Goal: Transaction & Acquisition: Purchase product/service

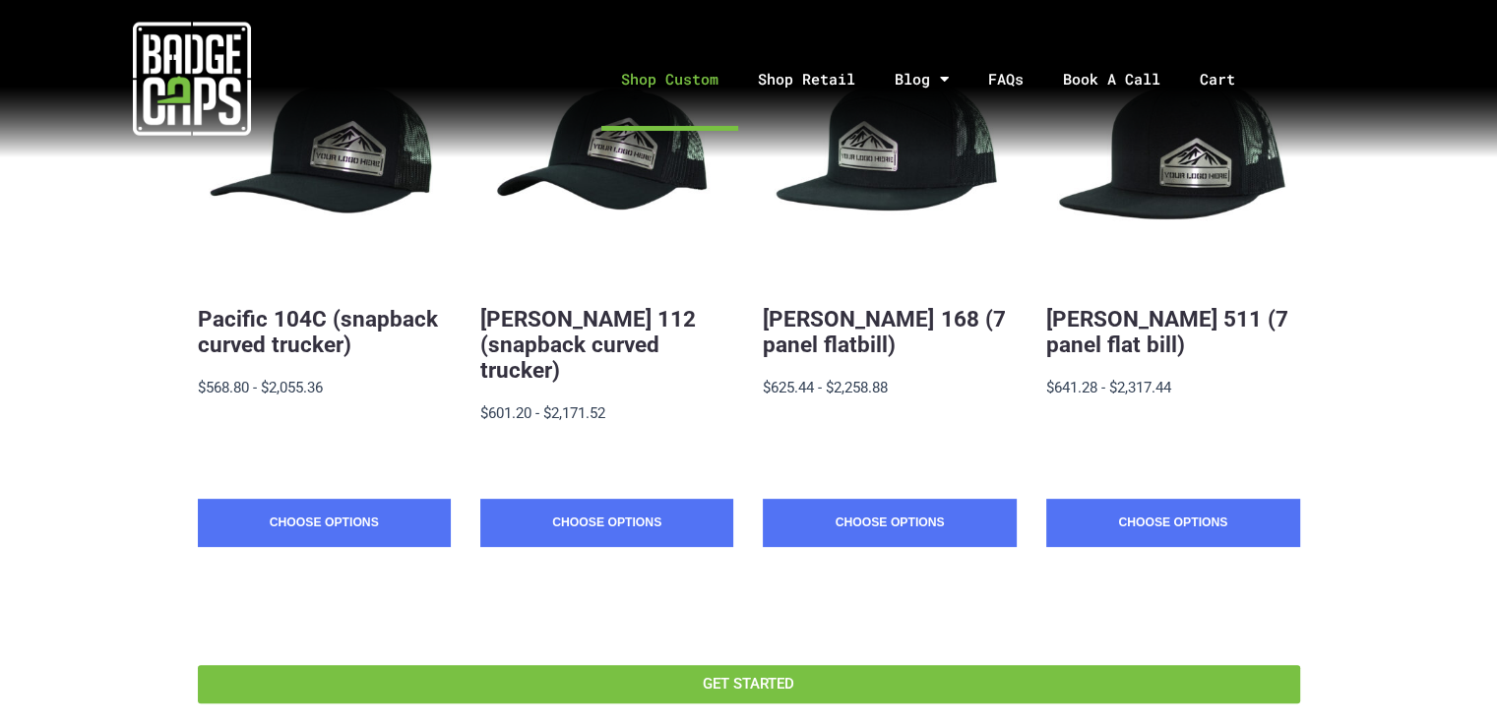
scroll to position [295, 0]
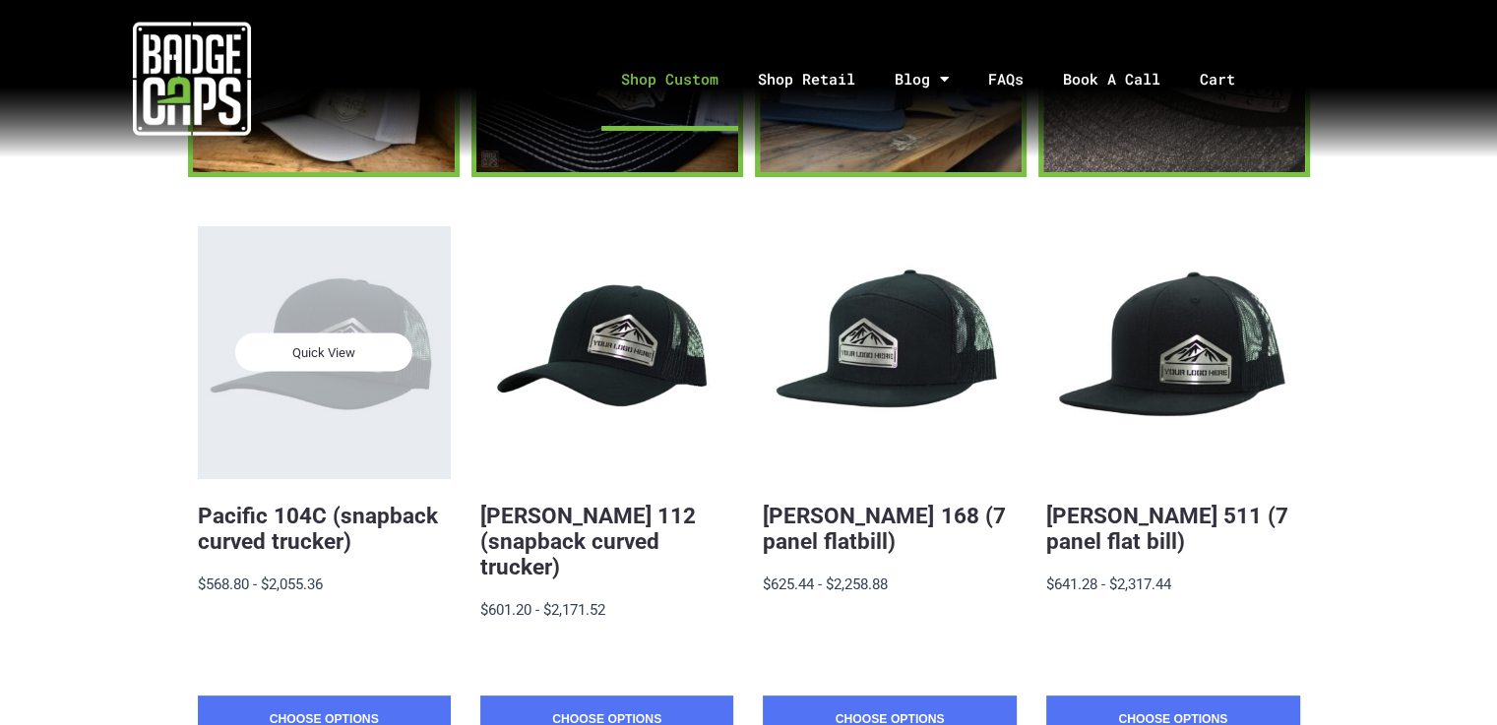
click at [325, 400] on div "Quick View" at bounding box center [324, 352] width 253 height 253
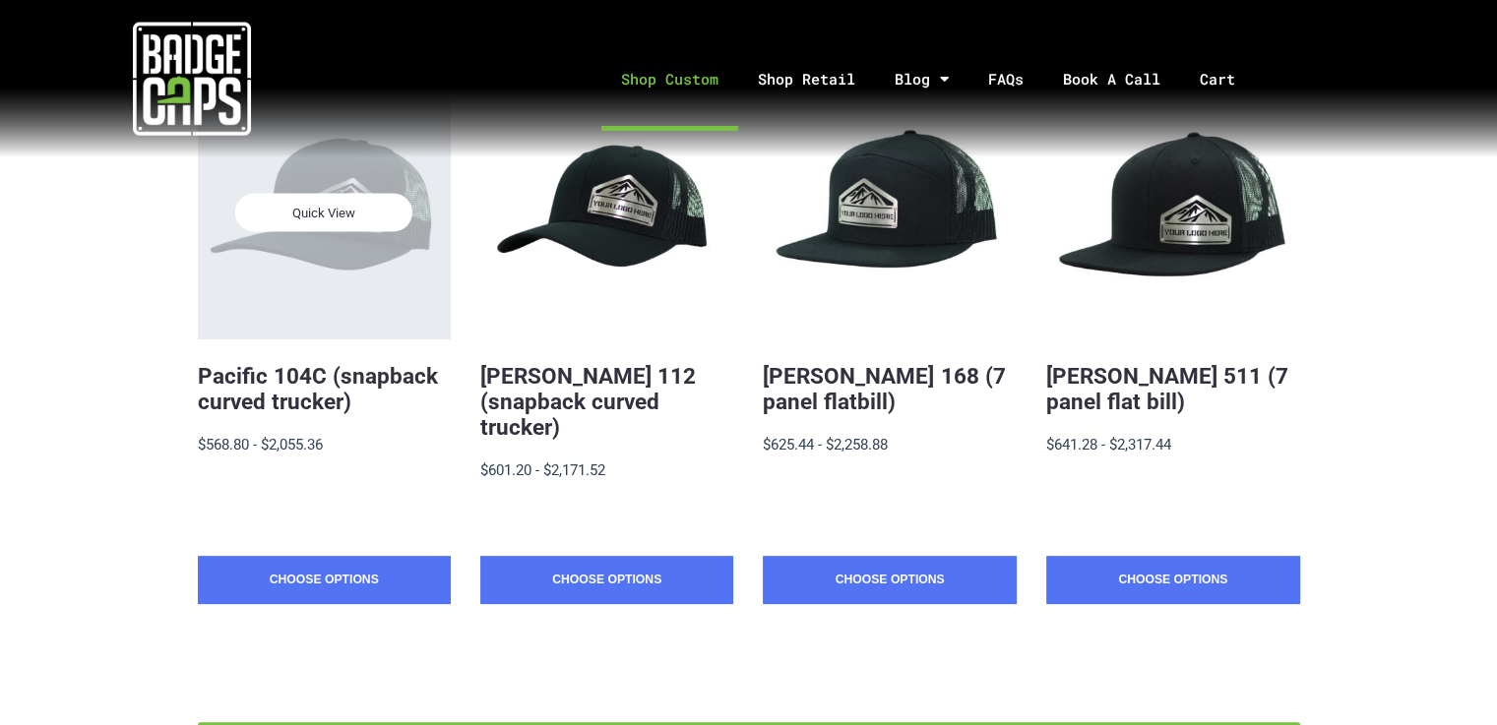
scroll to position [541, 0]
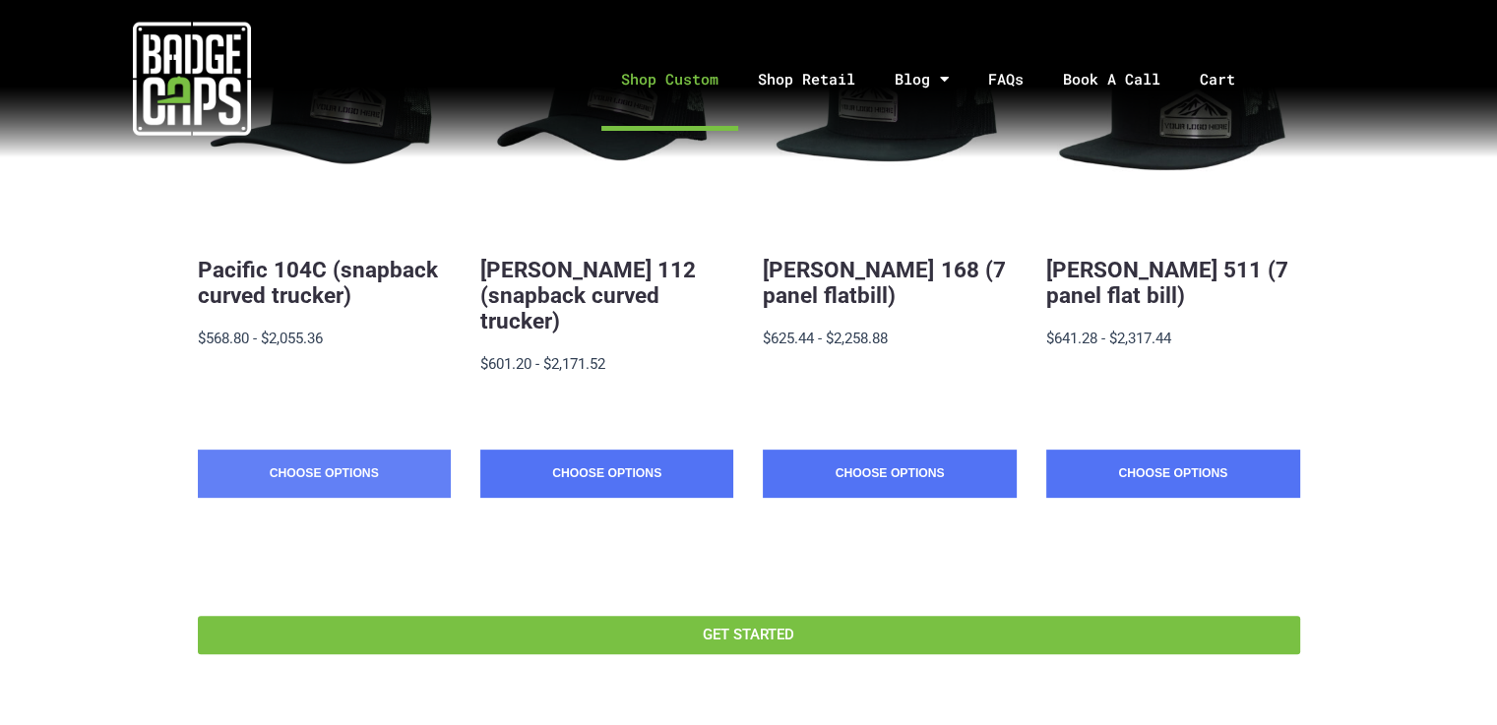
click at [315, 458] on link "Choose Options" at bounding box center [324, 474] width 253 height 49
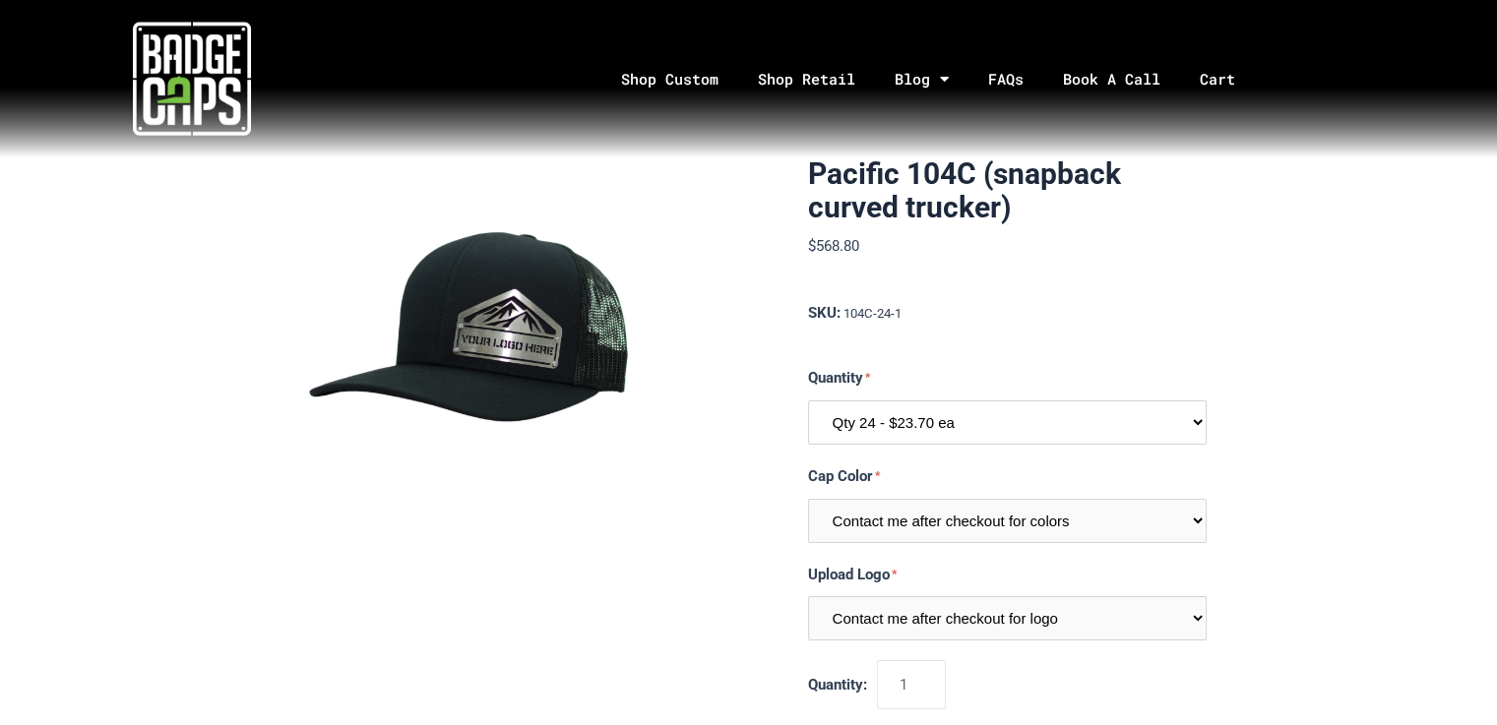
click at [857, 417] on select "Qty 24 - $23.70 ea Qty 48 - $22.94ea Qty 96 - $21.41ea" at bounding box center [1007, 423] width 399 height 44
click at [928, 420] on select "Qty 24 - $23.70 ea Qty 48 - $22.94ea Qty 96 - $21.41ea" at bounding box center [1007, 423] width 399 height 44
click at [925, 418] on select "Qty 24 - $23.70 ea Qty 48 - $22.94ea Qty 96 - $21.41ea" at bounding box center [1007, 423] width 399 height 44
click at [791, 436] on section "Pacific 104C (snapback curved trucker) $568.80 MSRP: $568.80 0 reviews SKU: 104…" at bounding box center [748, 467] width 915 height 620
click at [843, 418] on select "Qty 24 - $23.70 ea Qty 48 - $22.94ea Qty 96 - $21.41ea" at bounding box center [1007, 423] width 399 height 44
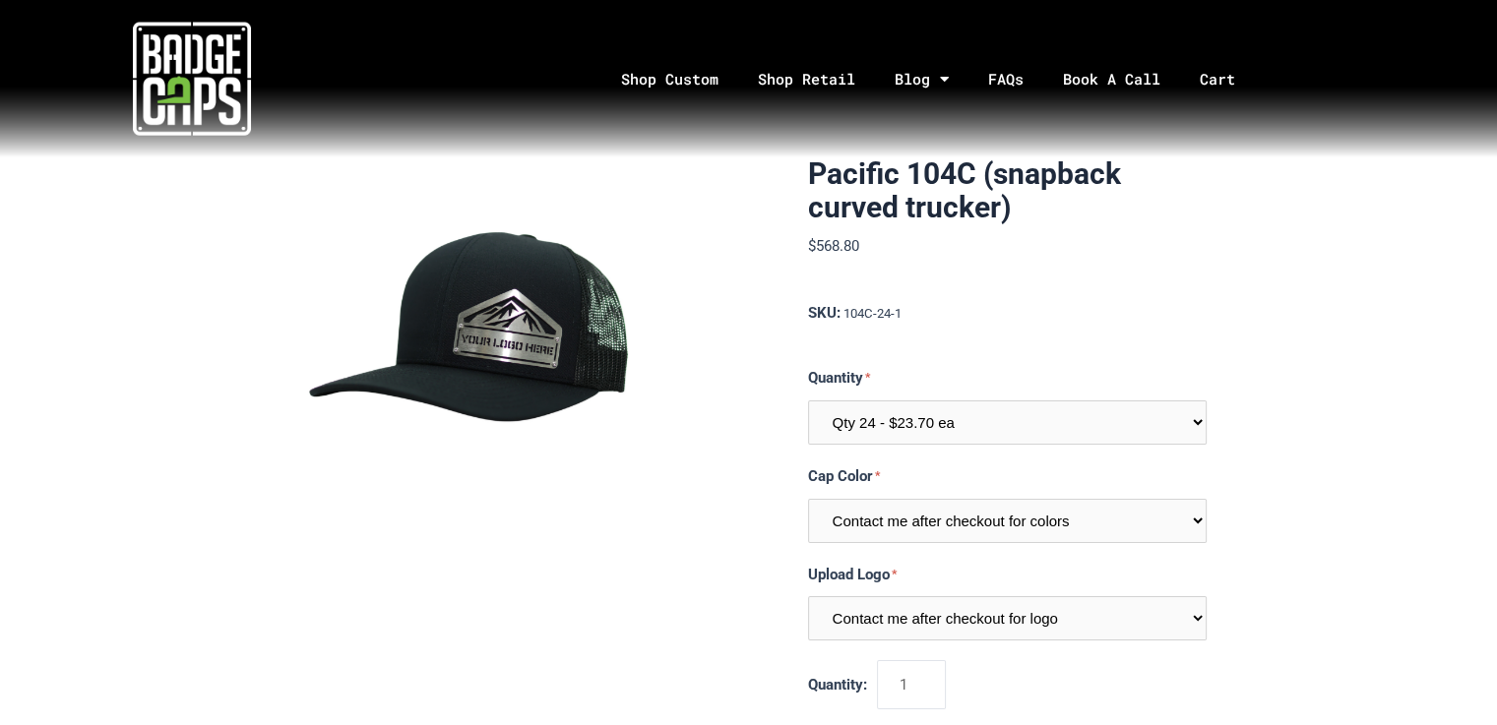
click at [742, 444] on section "Pacific 104C (snapback curved trucker) $568.80 MSRP: $568.80 0 reviews SKU: 104…" at bounding box center [748, 467] width 915 height 620
click at [839, 625] on select "Contact me after checkout for logo" at bounding box center [1007, 618] width 399 height 44
click at [836, 620] on select "Contact me after checkout for logo" at bounding box center [1007, 618] width 399 height 44
